Goal: Answer question/provide support

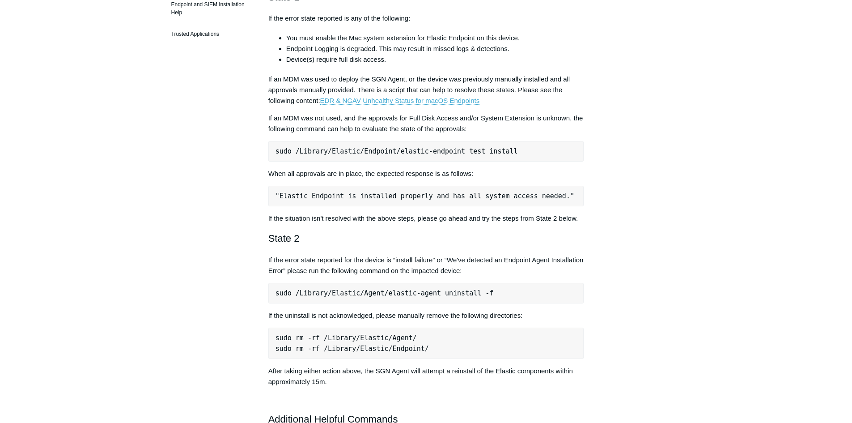
scroll to position [358, 0]
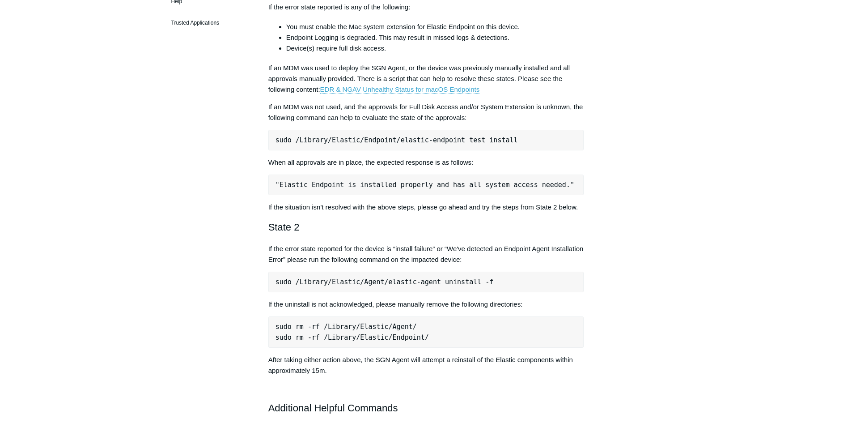
click at [482, 144] on pre "sudo /Library/Elastic/Endpoint/elastic-endpoint test install" at bounding box center [426, 140] width 316 height 21
copy div "sudo /Library/Elastic/Endpoint/elastic-endpoint test install"
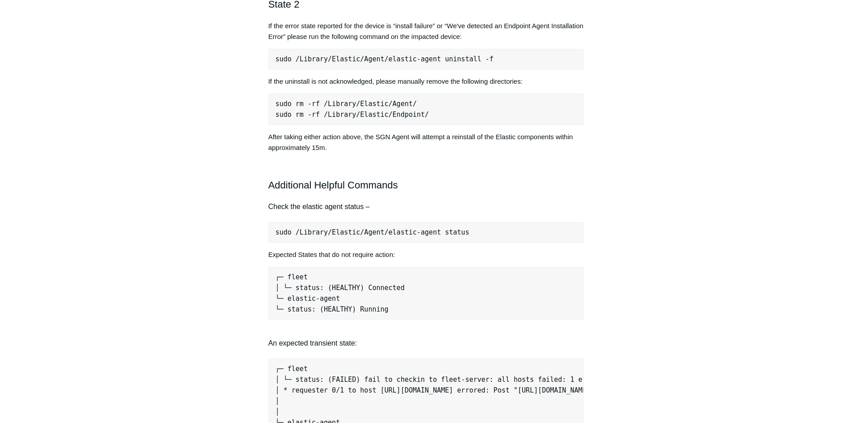
scroll to position [582, 0]
click at [443, 229] on pre "sudo /Library/Elastic/Agent/elastic-agent status" at bounding box center [426, 231] width 316 height 21
copy div "sudo /Library/Elastic/Agent/elastic-agent status"
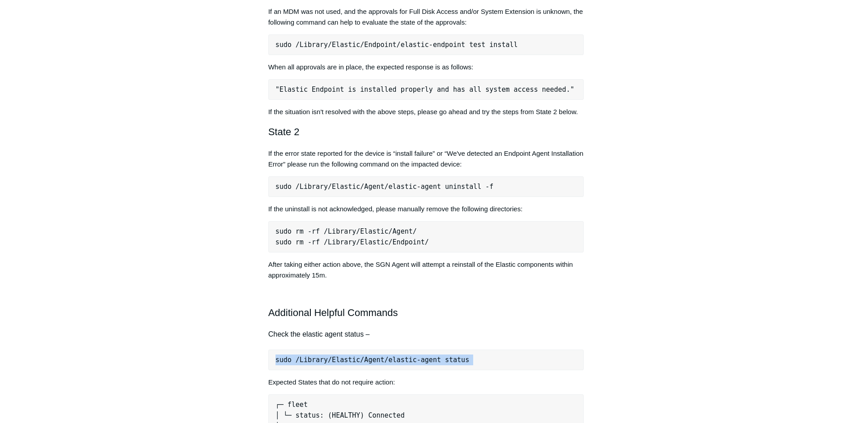
scroll to position [447, 0]
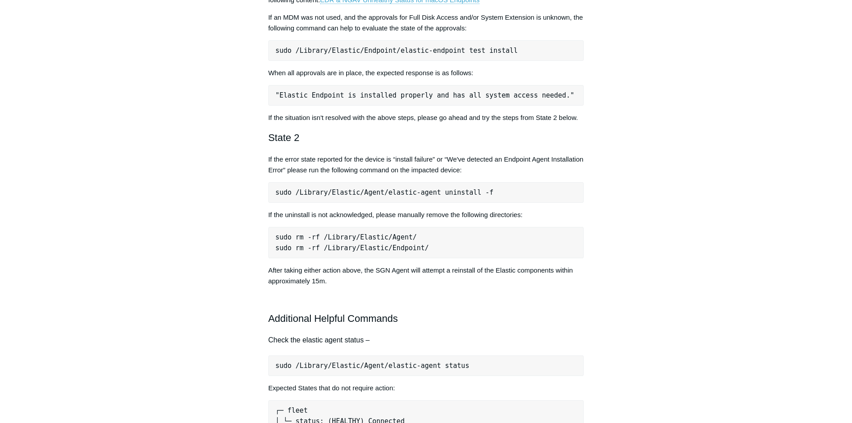
click at [473, 52] on pre "sudo /Library/Elastic/Endpoint/elastic-endpoint test install" at bounding box center [426, 50] width 316 height 21
copy div "sudo /Library/Elastic/Endpoint/elastic-endpoint test install"
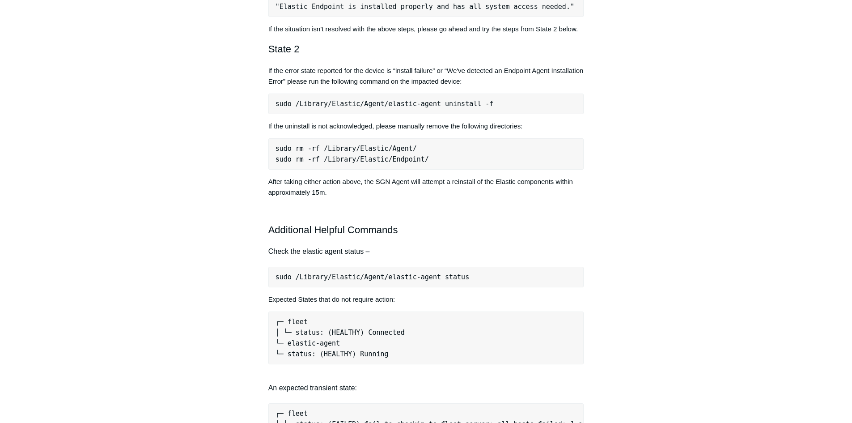
scroll to position [537, 0]
click at [427, 107] on pre "sudo /Library/Elastic/Agent/elastic-agent uninstall -f" at bounding box center [426, 103] width 316 height 21
copy div "sudo /Library/Elastic/Agent/elastic-agent uninstall -f"
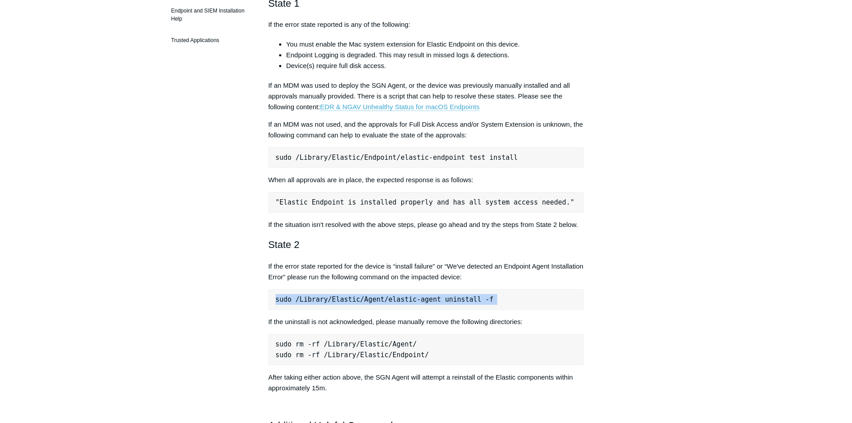
scroll to position [313, 0]
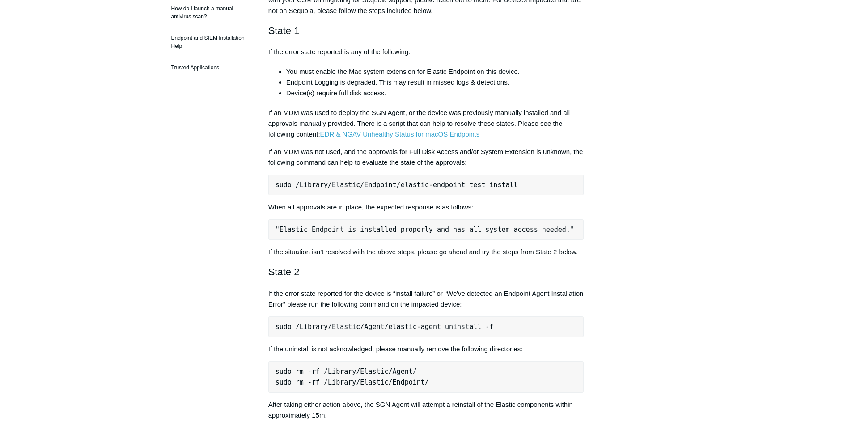
click at [432, 183] on pre "sudo /Library/Elastic/Endpoint/elastic-endpoint test install" at bounding box center [426, 185] width 316 height 21
copy div "sudo /Library/Elastic/Endpoint/elastic-endpoint test install"
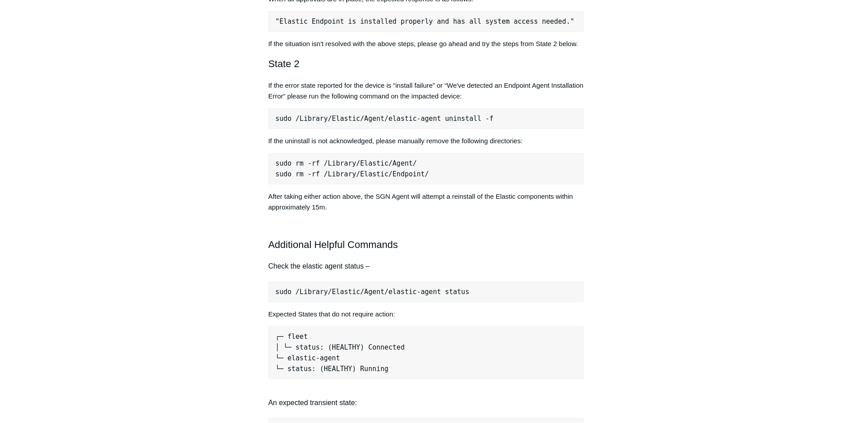
scroll to position [537, 0]
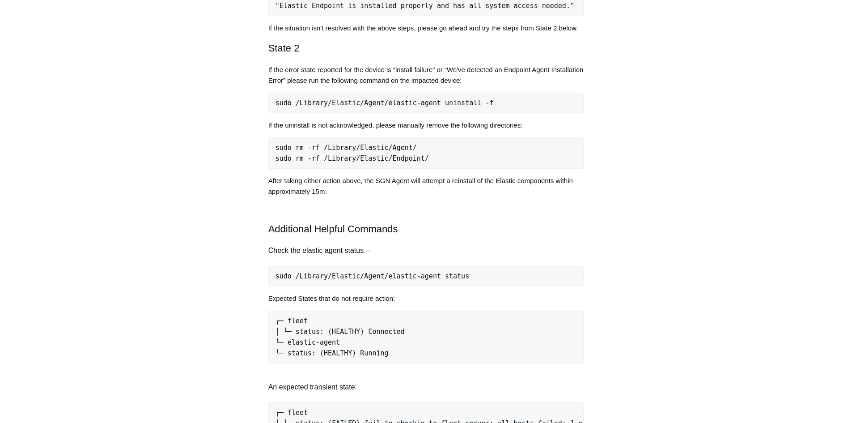
click at [423, 273] on pre "sudo /Library/Elastic/Agent/elastic-agent status" at bounding box center [426, 276] width 316 height 21
click at [422, 274] on pre "sudo /Library/Elastic/Agent/elastic-agent status" at bounding box center [426, 276] width 316 height 21
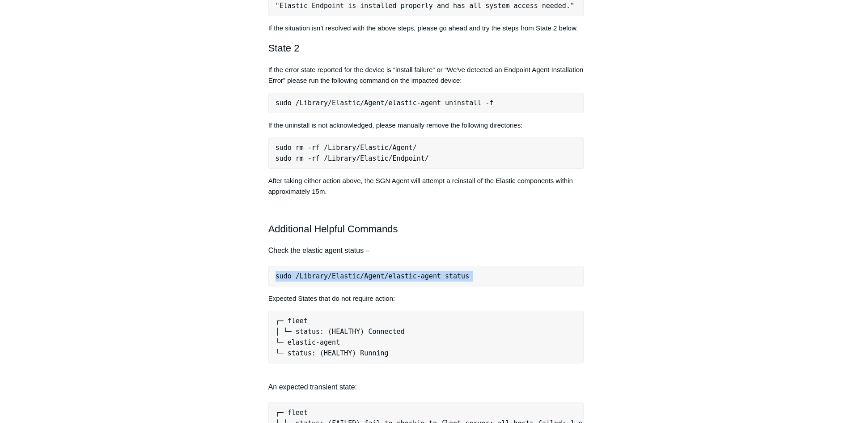
click at [422, 274] on pre "sudo /Library/Elastic/Agent/elastic-agent status" at bounding box center [426, 276] width 316 height 21
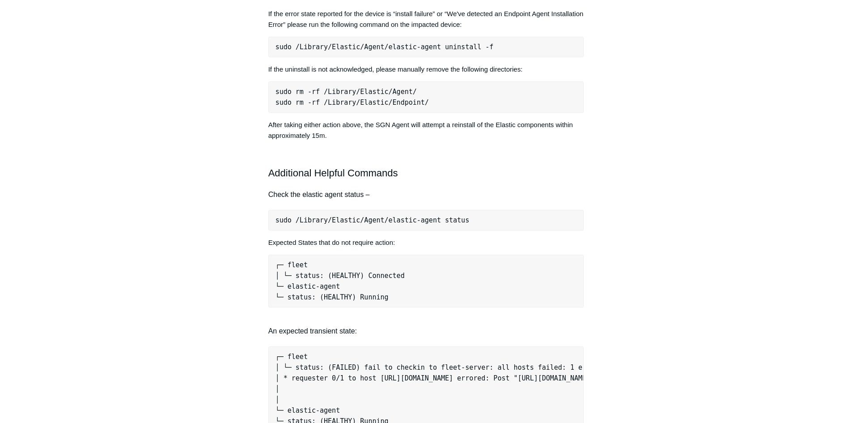
scroll to position [582, 0]
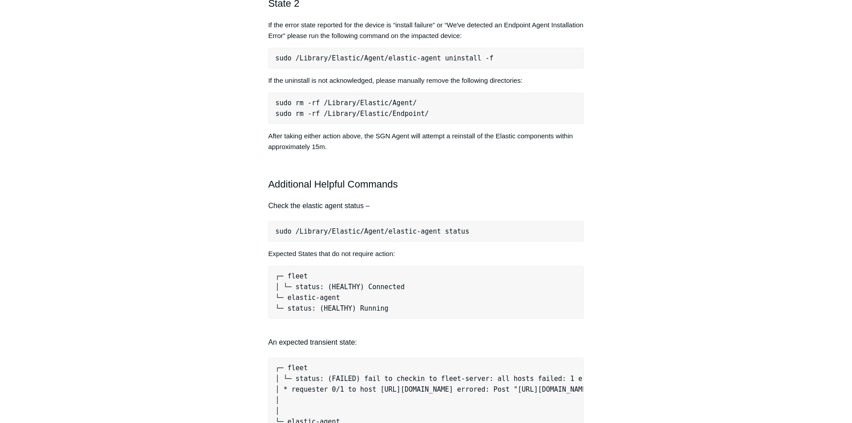
click at [465, 58] on pre "sudo /Library/Elastic/Agent/elastic-agent uninstall -f" at bounding box center [426, 58] width 316 height 21
copy div "sudo /Library/Elastic/Agent/elastic-agent uninstall -f"
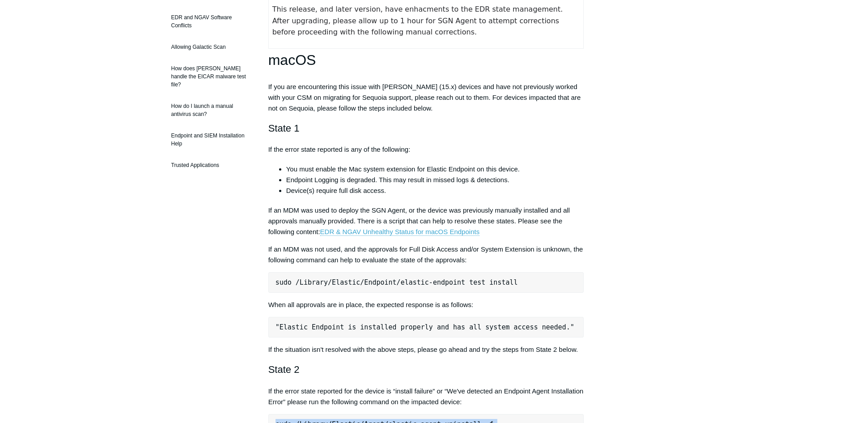
scroll to position [224, 0]
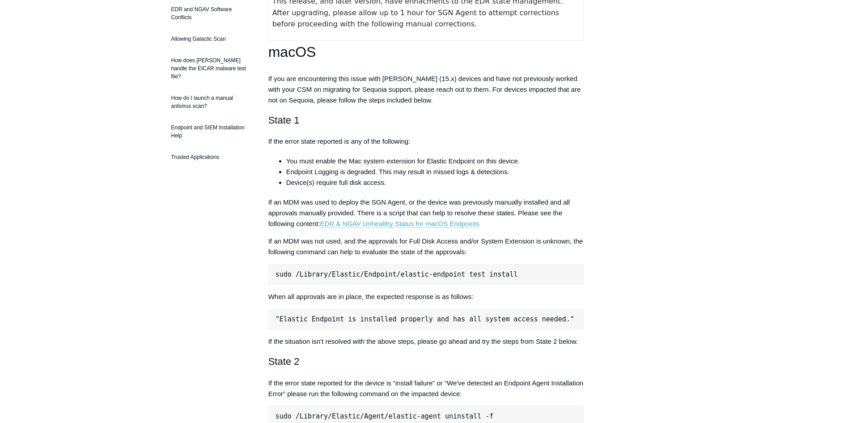
click at [458, 274] on pre "sudo /Library/Elastic/Endpoint/elastic-endpoint test install" at bounding box center [426, 274] width 316 height 21
copy div "sudo /Library/Elastic/Endpoint/elastic-endpoint test install"
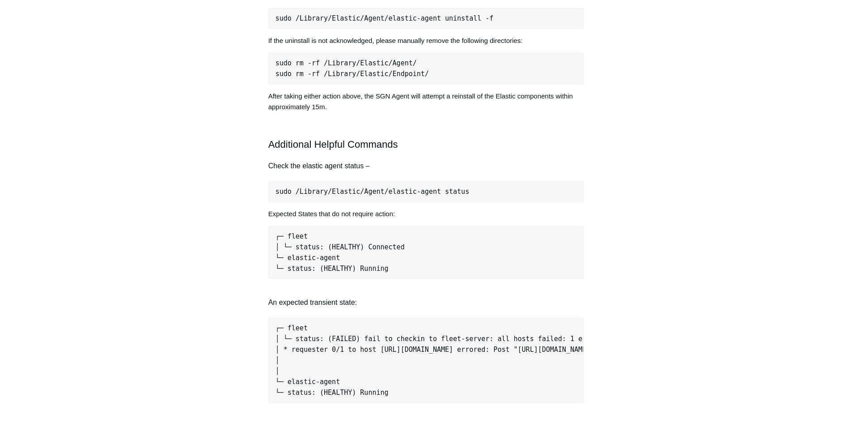
scroll to position [671, 0]
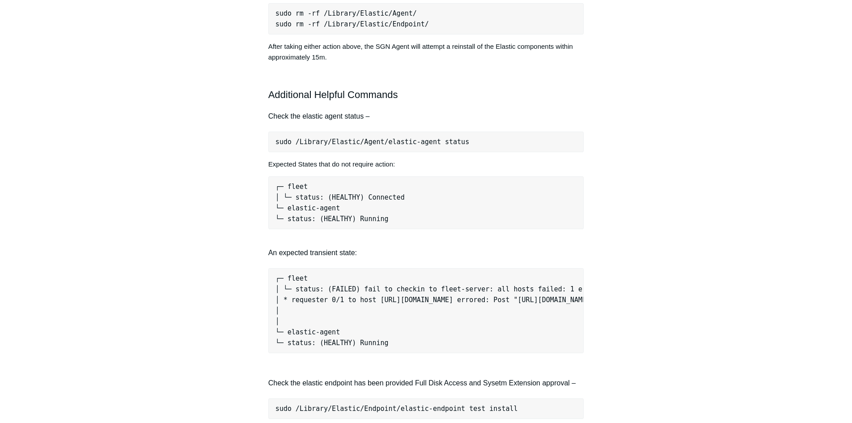
click at [424, 142] on pre "sudo /Library/Elastic/Agent/elastic-agent status" at bounding box center [426, 142] width 316 height 21
copy div "sudo /Library/Elastic/Agent/elastic-agent status"
click at [628, 247] on div "Articles in this section Devices Reporting Unhealthy EDR States EDR & NGAV Unhe…" at bounding box center [426, 334] width 519 height 1848
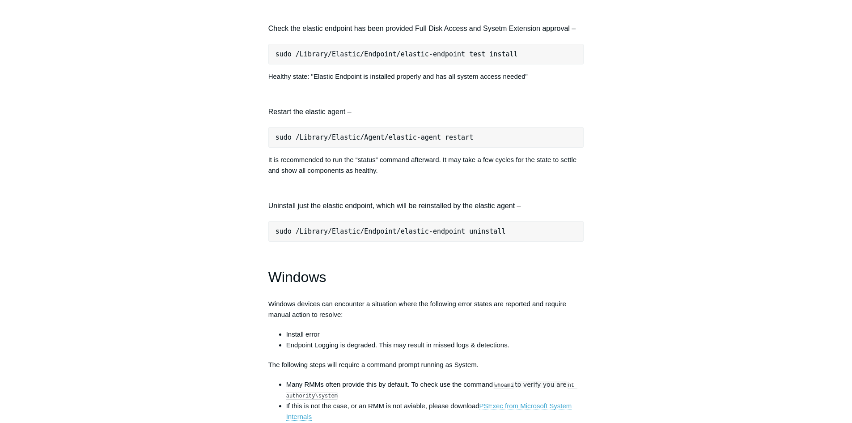
scroll to position [1029, 0]
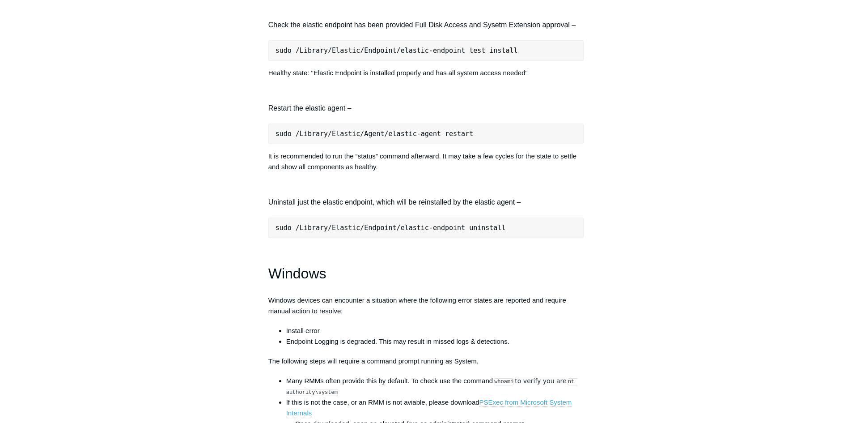
click at [444, 142] on pre "sudo /Library/Elastic/Agent/elastic-agent restart" at bounding box center [426, 134] width 316 height 21
copy div "sudo /Library/Elastic/Agent/elastic-agent restart"
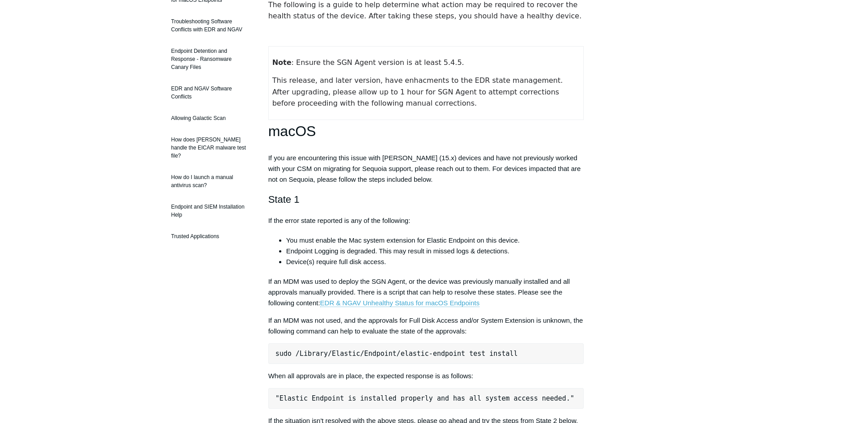
scroll to position [0, 0]
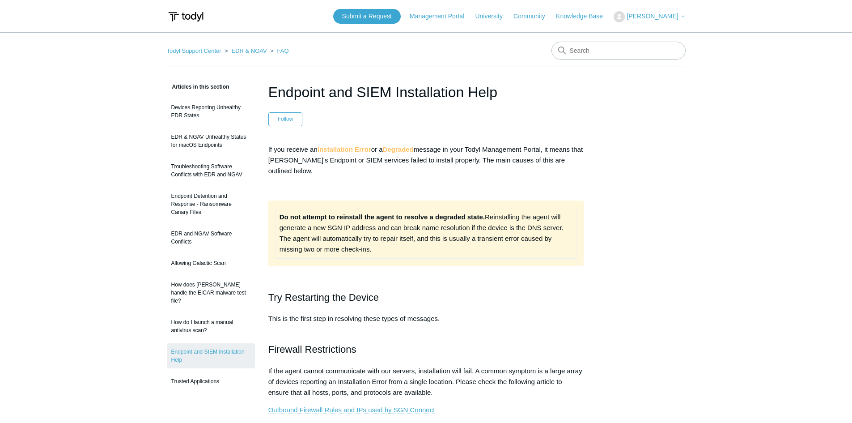
scroll to position [447, 0]
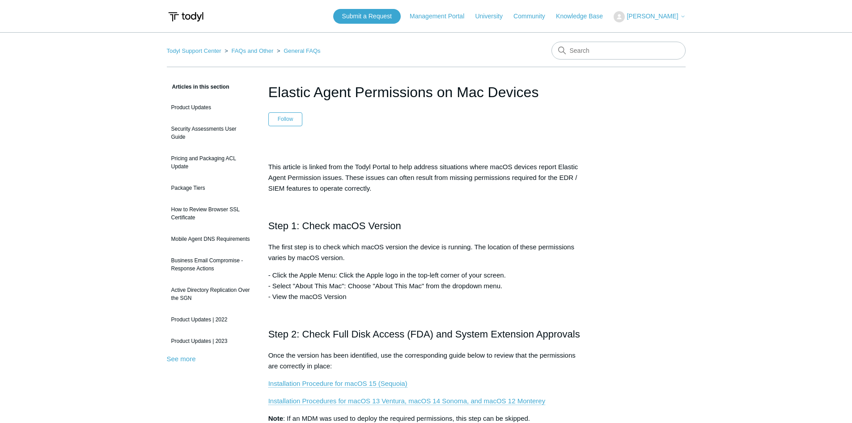
scroll to position [268, 0]
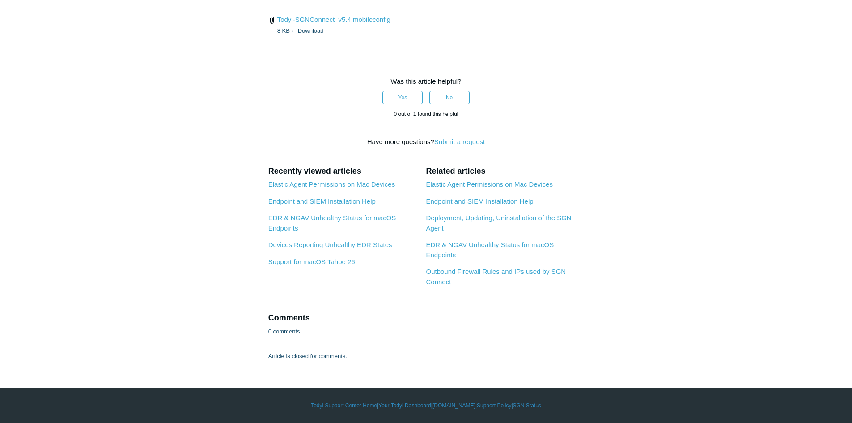
scroll to position [2595, 0]
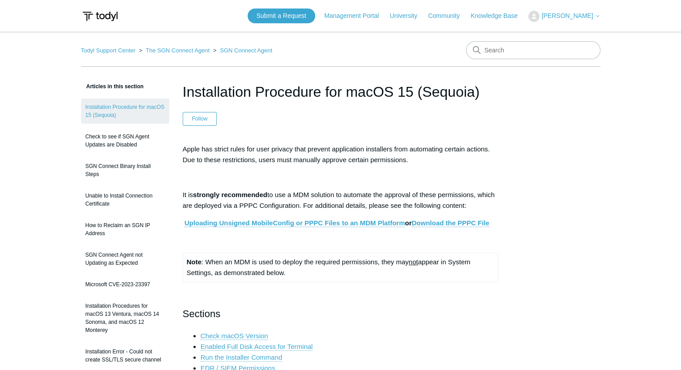
click at [558, 20] on button "[PERSON_NAME]" at bounding box center [564, 16] width 72 height 11
click at [548, 36] on link "My Support Requests" at bounding box center [571, 35] width 87 height 16
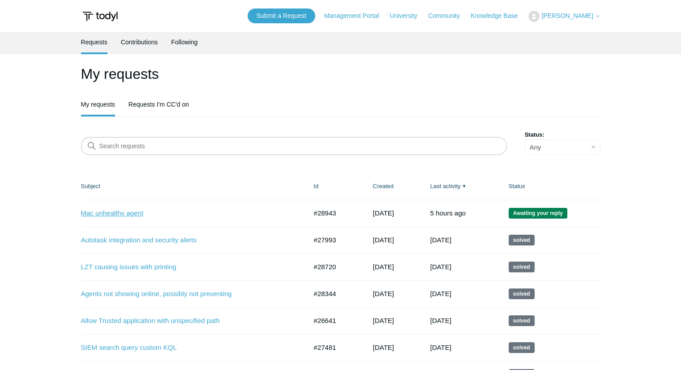
click at [117, 210] on link "Mac unhealthy agent" at bounding box center [187, 213] width 213 height 10
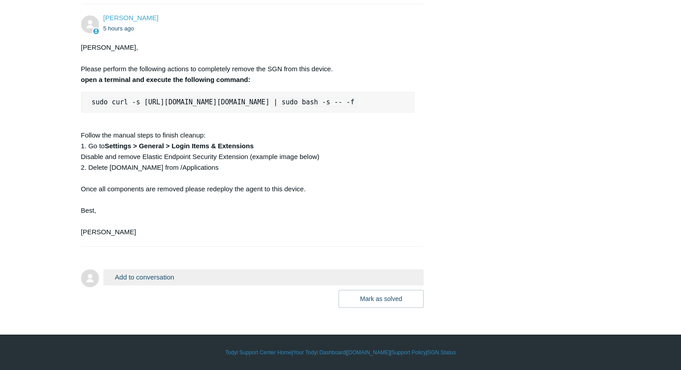
scroll to position [4001, 0]
click at [226, 157] on div "Mohammed, Please perform the following actions to completely remove the SGN fro…" at bounding box center [248, 139] width 334 height 195
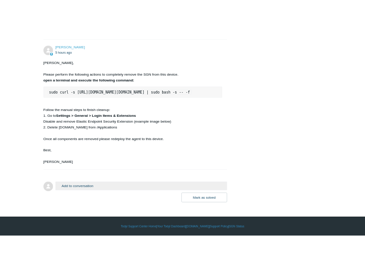
scroll to position [3956, 0]
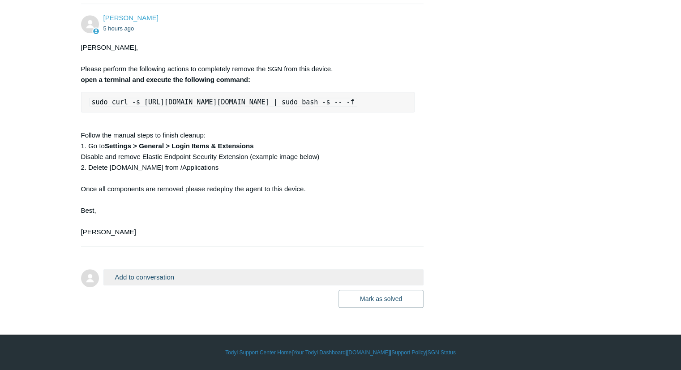
drag, startPoint x: 86, startPoint y: 201, endPoint x: 366, endPoint y: 209, distance: 279.8
click at [365, 213] on div "Mohammed, Please perform the following actions to completely remove the SGN fro…" at bounding box center [248, 139] width 334 height 195
click at [366, 209] on div "Mohammed, Please perform the following actions to completely remove the SGN fro…" at bounding box center [248, 139] width 334 height 195
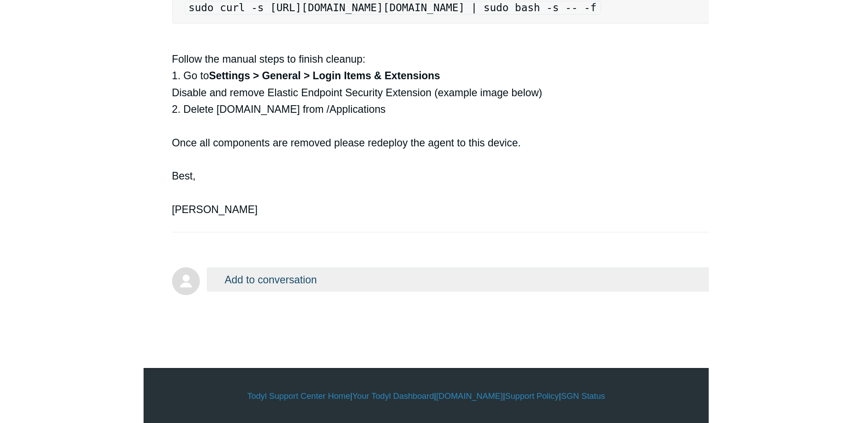
scroll to position [3954, 0]
